Goal: Find specific page/section: Find specific page/section

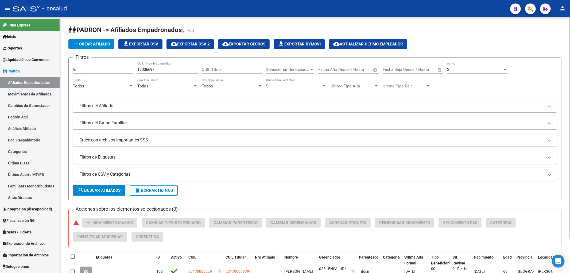
scroll to position [40, 0]
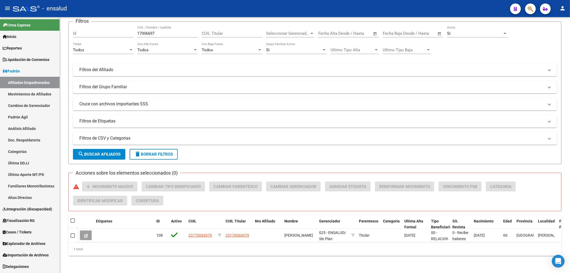
click at [23, 81] on link "Afiliados Empadronados" at bounding box center [30, 82] width 60 height 11
click at [156, 31] on input "17006697" at bounding box center [167, 33] width 60 height 5
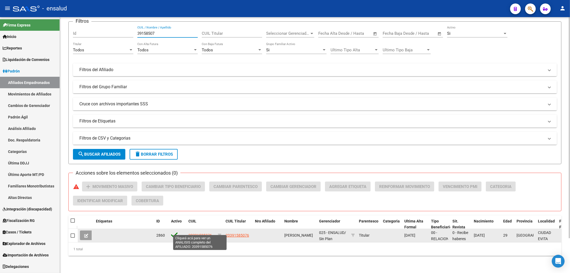
type input "39158507"
click at [201, 233] on span "20391585076" at bounding box center [200, 235] width 24 height 4
type textarea "20391585076"
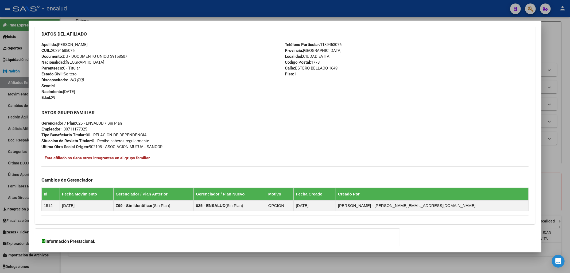
scroll to position [119, 0]
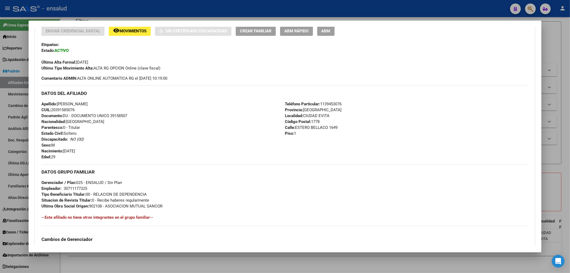
click at [568, 205] on div at bounding box center [285, 136] width 570 height 273
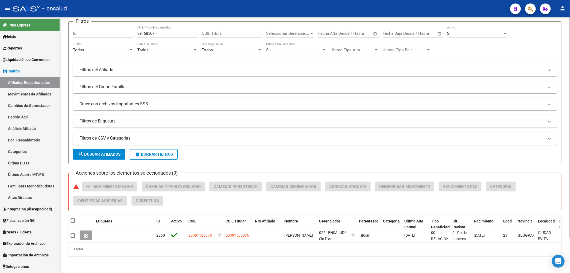
scroll to position [0, 0]
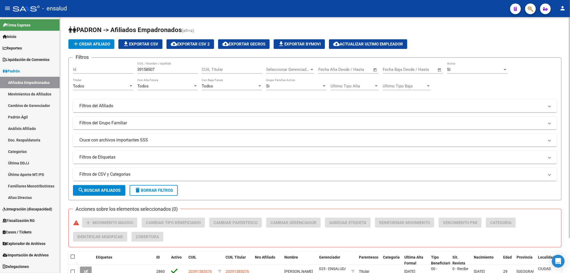
click at [189, 73] on div "39158507 CUIL / Nombre / Apellido" at bounding box center [167, 67] width 60 height 11
click at [182, 68] on input "39158507" at bounding box center [167, 69] width 60 height 5
click at [170, 70] on input "33404725" at bounding box center [167, 69] width 60 height 5
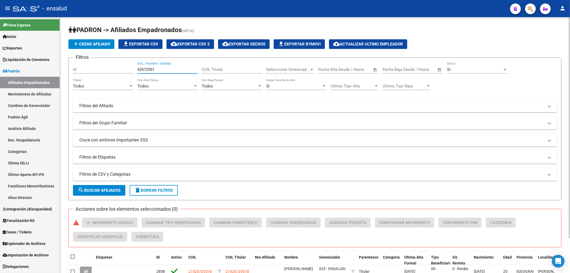
scroll to position [40, 0]
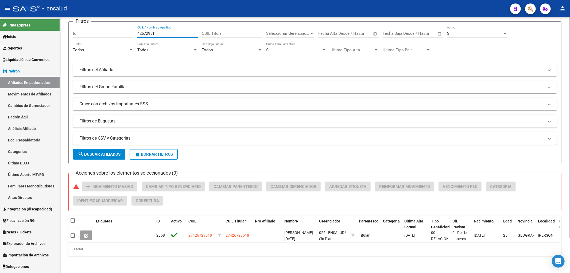
click at [189, 31] on input "42672951" at bounding box center [167, 33] width 60 height 5
type input "42023718"
click at [18, 255] on span "Importación de Archivos" at bounding box center [26, 255] width 46 height 6
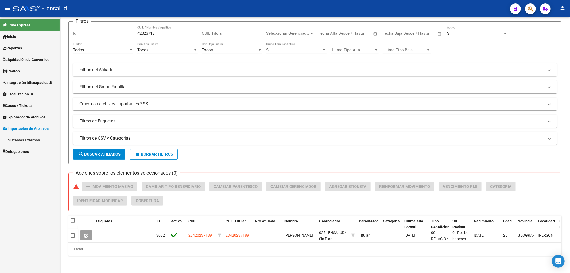
click at [17, 140] on link "Sistemas Externos" at bounding box center [30, 139] width 60 height 11
click at [27, 119] on span "Explorador de Archivos" at bounding box center [24, 117] width 43 height 6
click at [15, 152] on link "SSS" at bounding box center [30, 151] width 60 height 11
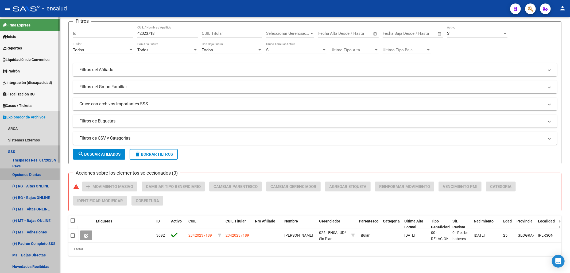
click at [29, 174] on link "Opciones Diarias" at bounding box center [30, 174] width 60 height 11
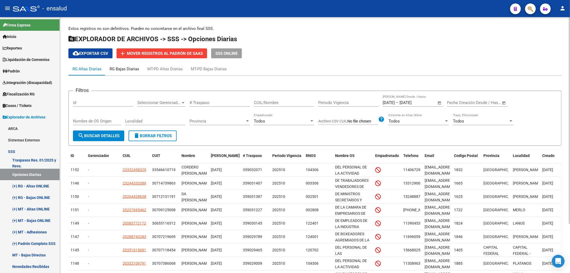
click at [124, 71] on div "RG Bajas Diarias" at bounding box center [125, 69] width 30 height 6
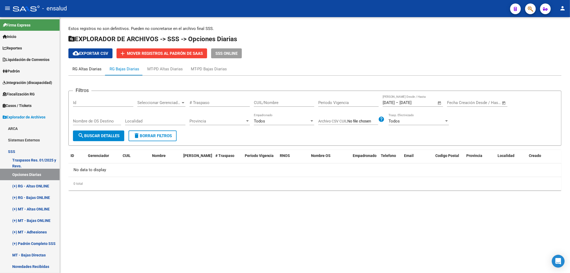
click at [81, 74] on div "RG Altas Diarias" at bounding box center [86, 69] width 37 height 13
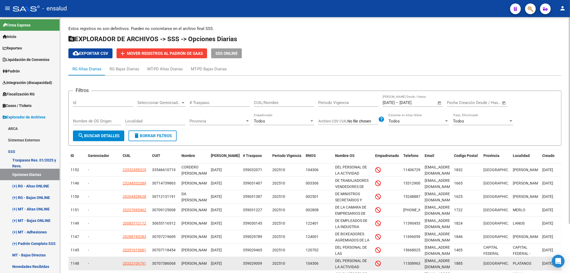
scroll to position [61, 0]
